Goal: Information Seeking & Learning: Learn about a topic

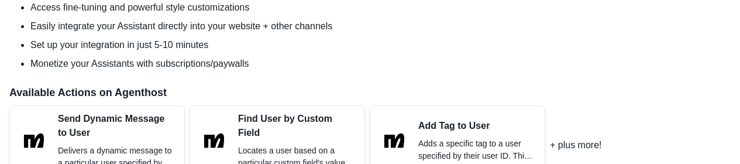
scroll to position [526, 0]
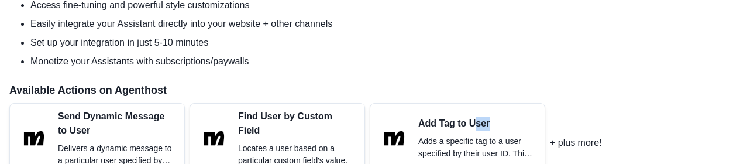
click at [472, 130] on div "Add Tag to User Adds a specific tag to a user specified by their user ID. This …" at bounding box center [476, 137] width 117 height 43
click at [302, 121] on p "Find User by Custom Field" at bounding box center [296, 123] width 117 height 28
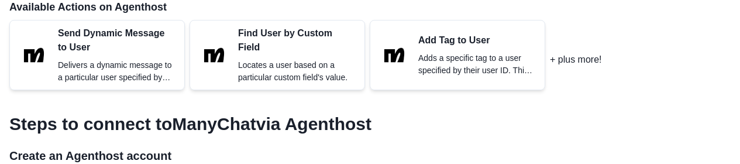
click at [125, 71] on p "Delivers a dynamic message to a particular user specified by their user ID." at bounding box center [116, 71] width 117 height 25
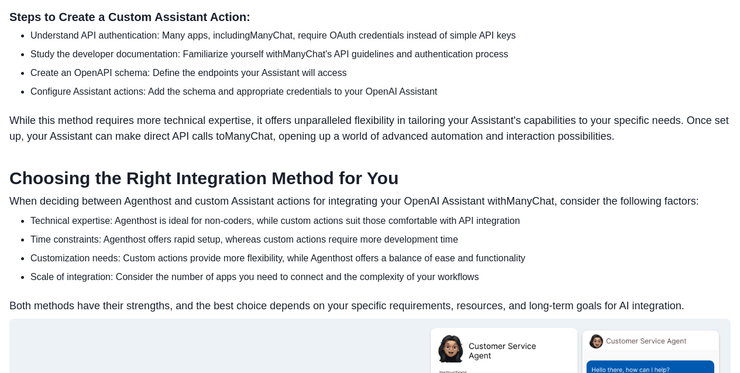
scroll to position [1241, 0]
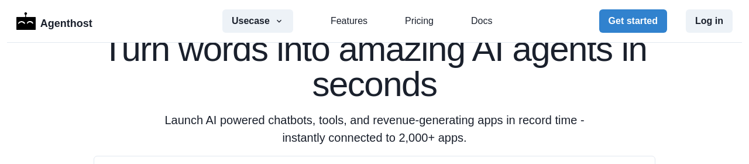
scroll to position [187, 0]
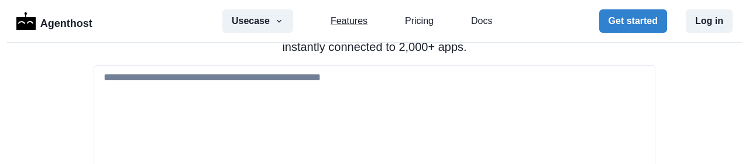
click at [342, 22] on link "Features" at bounding box center [349, 21] width 37 height 14
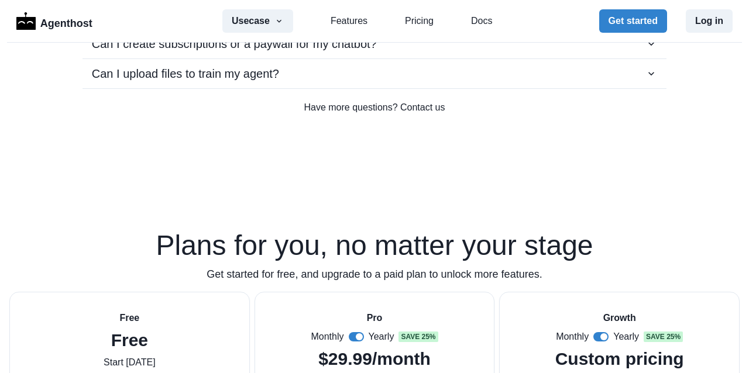
scroll to position [2775, 0]
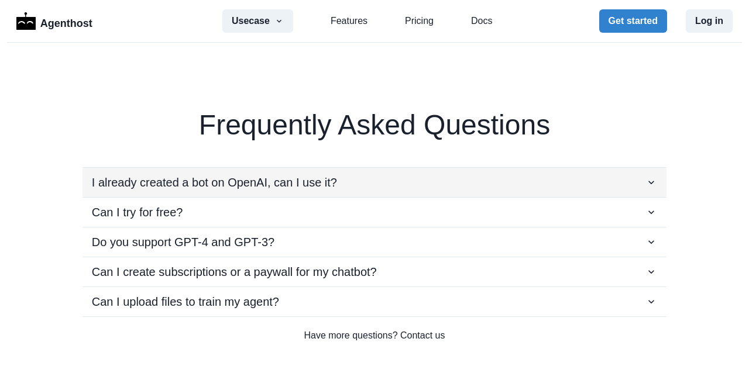
click at [632, 184] on div "I already created a bot on OpenAI, can I use it?" at bounding box center [374, 183] width 565 height 18
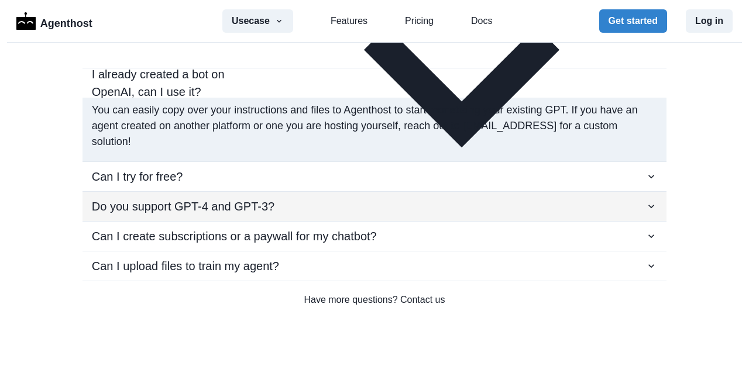
scroll to position [2876, 0]
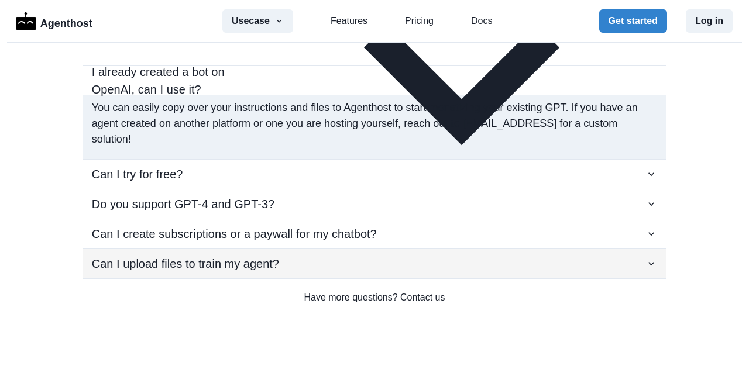
click at [472, 264] on div "Can I upload files to train my agent?" at bounding box center [374, 264] width 565 height 18
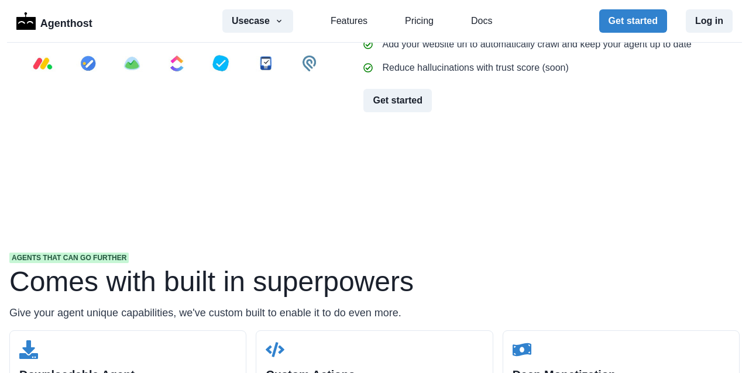
scroll to position [0, 0]
